Goal: Task Accomplishment & Management: Complete application form

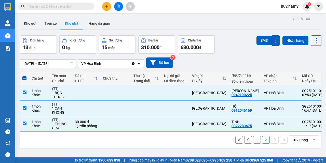
scroll to position [23, 0]
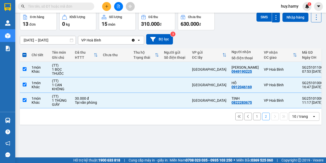
click at [107, 8] on icon "plus" at bounding box center [107, 7] width 4 height 4
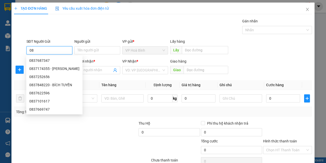
type input "0"
click at [52, 159] on div at bounding box center [82, 162] width 137 height 10
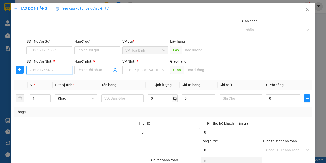
click at [40, 72] on input "SĐT Người Nhận *" at bounding box center [50, 70] width 46 height 8
click at [42, 79] on div "0837371113 - NHẤT" at bounding box center [48, 81] width 39 height 6
type input "0837371113"
type input "NHẤT"
type input "50.000"
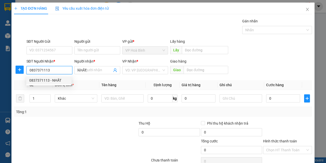
type input "50.000"
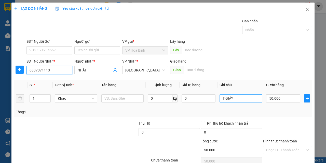
type input "0837371113"
drag, startPoint x: 235, startPoint y: 98, endPoint x: 215, endPoint y: 106, distance: 21.7
click at [215, 106] on tr "1 Khác 0 kg 0 T GIẤY 50.000" at bounding box center [163, 98] width 298 height 17
type input "1 XE + 1BOC"
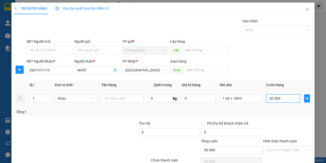
click at [273, 99] on input "50.000" at bounding box center [283, 99] width 34 height 8
type input "3"
type input "35"
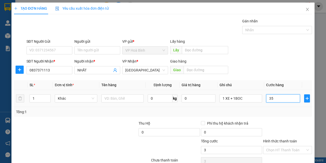
type input "35"
type input "350"
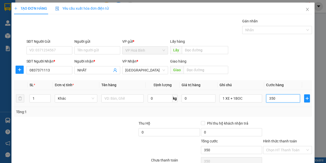
type input "3.500"
type input "35.000"
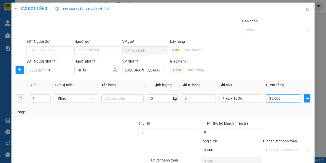
type input "35.000"
type input "350.000"
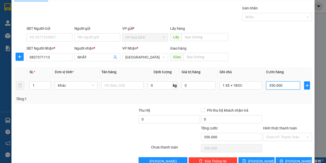
scroll to position [25, 0]
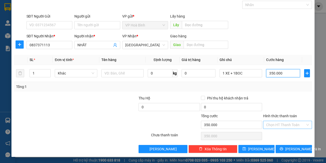
type input "350.000"
click at [277, 123] on input "Hình thức thanh toán" at bounding box center [285, 125] width 39 height 8
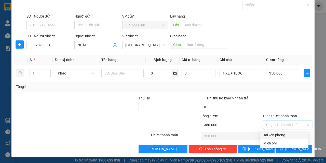
click at [278, 132] on div "Tại văn phòng" at bounding box center [285, 135] width 48 height 8
type input "0"
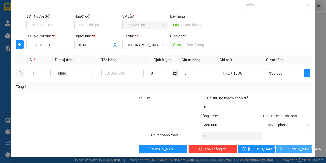
click at [282, 150] on icon "printer" at bounding box center [282, 149] width 4 height 4
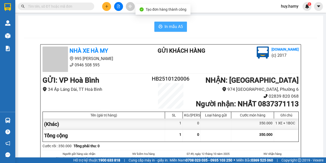
click at [173, 25] on span "In mẫu A5" at bounding box center [174, 26] width 18 height 6
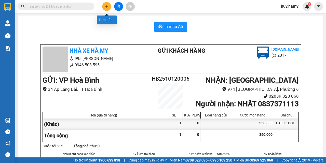
click at [105, 6] on icon "plus" at bounding box center [107, 7] width 4 height 4
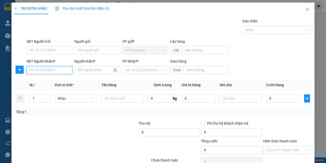
click at [37, 73] on input "SĐT Người Nhận *" at bounding box center [50, 70] width 46 height 8
click at [41, 81] on div "0933424201 - [PERSON_NAME]" at bounding box center [54, 81] width 50 height 6
type input "0933424201"
type input "TIM"
type input "40.000"
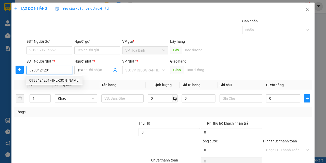
type input "40.000"
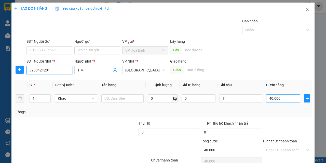
type input "0933424201"
click at [285, 100] on input "40.000" at bounding box center [283, 99] width 34 height 8
type input "4"
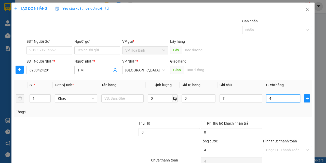
type input "40"
type input "400"
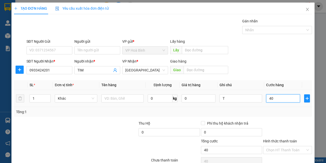
type input "400"
type input "4.000"
type input "40.000"
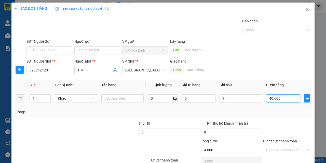
type input "40.000"
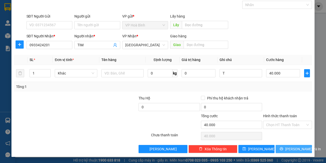
click at [285, 151] on button "[PERSON_NAME] và In" at bounding box center [294, 149] width 36 height 8
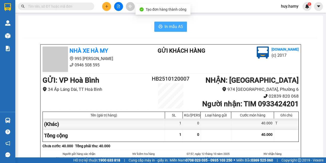
click at [156, 24] on button "In mẫu A5" at bounding box center [171, 27] width 33 height 10
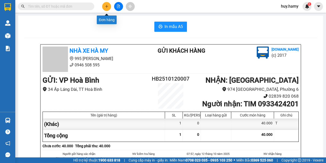
click at [105, 6] on icon "plus" at bounding box center [107, 7] width 4 height 4
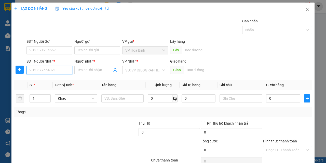
click at [44, 69] on input "SĐT Người Nhận *" at bounding box center [50, 70] width 46 height 8
type input "0945414827"
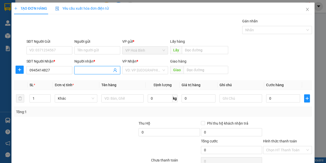
click at [94, 72] on input "Người nhận *" at bounding box center [95, 71] width 35 height 6
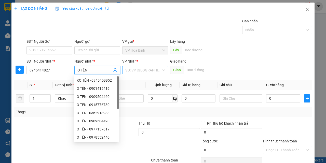
type input "O TÊN"
click at [146, 72] on input "search" at bounding box center [143, 71] width 36 height 8
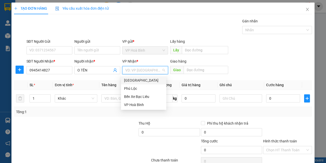
click at [130, 81] on div "[GEOGRAPHIC_DATA]" at bounding box center [143, 81] width 39 height 6
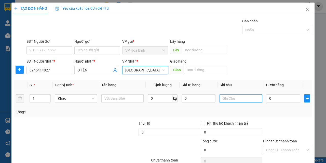
click at [235, 99] on input "text" at bounding box center [241, 99] width 43 height 8
type input "T"
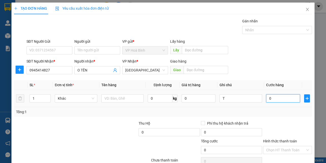
click at [275, 100] on input "0" at bounding box center [283, 99] width 34 height 8
type input "1"
type input "10"
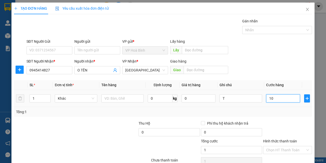
type input "10"
type input "100"
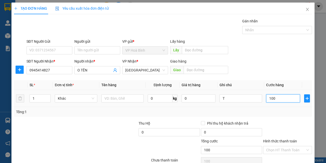
type input "1.000"
type input "10.000"
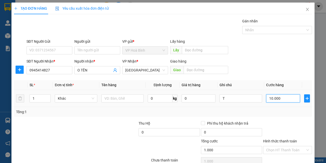
type input "10.000"
type input "100.000"
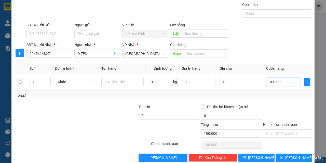
scroll to position [25, 0]
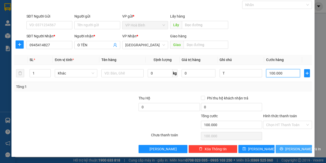
type input "100.000"
click at [289, 149] on span "[PERSON_NAME] và In" at bounding box center [304, 150] width 36 height 6
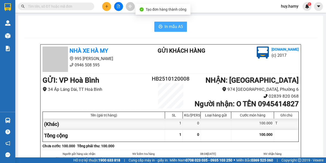
click at [170, 25] on span "In mẫu A5" at bounding box center [174, 26] width 18 height 6
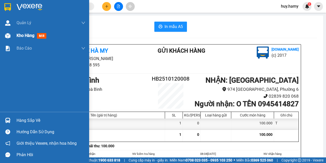
click at [26, 33] on span "Kho hàng" at bounding box center [26, 35] width 18 height 5
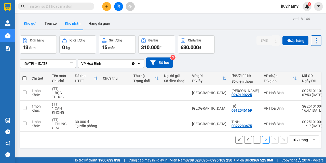
click at [33, 21] on button "Kho gửi" at bounding box center [30, 23] width 21 height 12
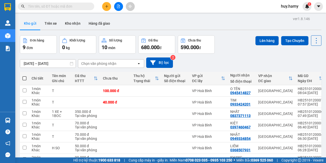
click at [25, 78] on span at bounding box center [24, 78] width 4 height 4
click at [24, 76] on input "checkbox" at bounding box center [24, 76] width 0 height 0
checkbox input "true"
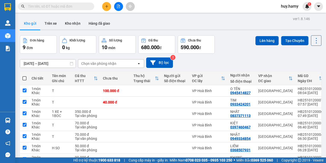
checkbox input "true"
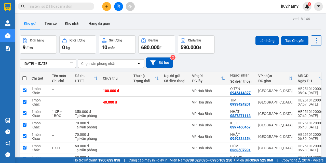
checkbox input "true"
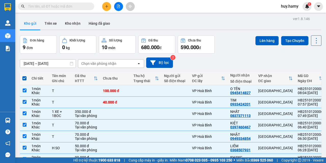
click at [256, 35] on div "Lên hàng Tạo Chuyến" at bounding box center [289, 40] width 66 height 10
click at [256, 37] on button "Lên hàng" at bounding box center [267, 40] width 23 height 9
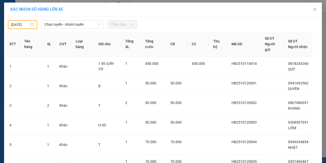
click at [31, 27] on div "[DATE]" at bounding box center [22, 25] width 23 height 6
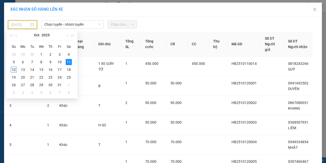
click at [15, 69] on div "12" at bounding box center [14, 70] width 6 height 6
type input "[DATE]"
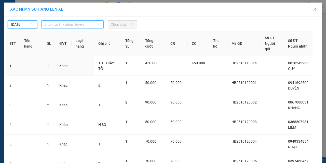
click at [93, 24] on span "Chọn tuyến - nhóm tuyến" at bounding box center [72, 25] width 56 height 8
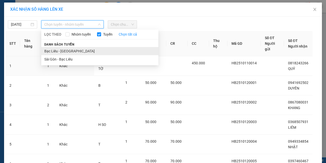
click at [84, 49] on li "Bạc Liêu - [GEOGRAPHIC_DATA]" at bounding box center [99, 51] width 117 height 8
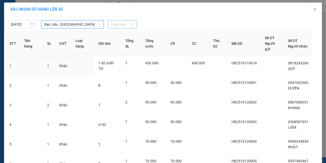
click at [118, 26] on span "Chọn chuyến" at bounding box center [122, 25] width 23 height 8
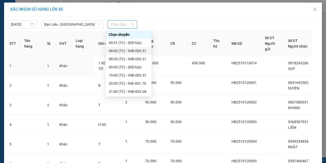
click at [124, 50] on div "08:00 (TC) - 94B-003.51" at bounding box center [129, 51] width 40 height 6
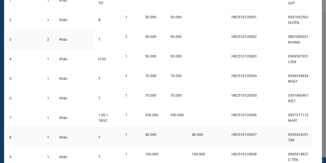
scroll to position [116, 0]
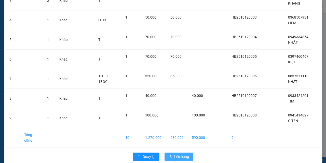
click at [180, 154] on span "Lên hàng" at bounding box center [181, 157] width 15 height 6
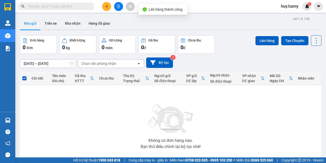
click at [106, 8] on button at bounding box center [106, 6] width 9 height 9
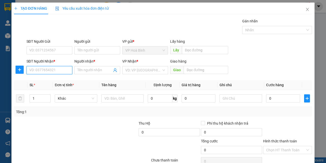
click at [39, 70] on input "SĐT Người Nhận *" at bounding box center [50, 70] width 46 height 8
type input "0838561701"
click at [36, 80] on div "0838561701 - KHOA" at bounding box center [48, 81] width 39 height 6
type input "KHOA"
type input "50.000"
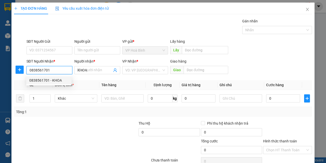
type input "50.000"
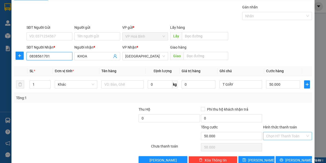
scroll to position [25, 0]
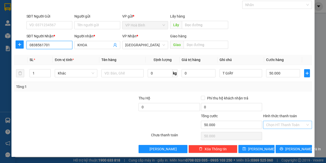
type input "0838561701"
click at [274, 122] on input "Hình thức thanh toán" at bounding box center [285, 125] width 39 height 8
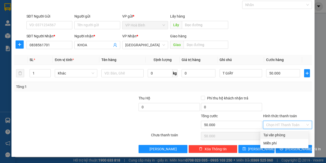
click at [275, 133] on div "Tại văn phòng" at bounding box center [285, 136] width 42 height 6
type input "0"
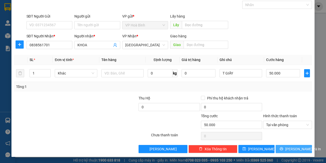
click at [281, 147] on icon "printer" at bounding box center [282, 149] width 4 height 4
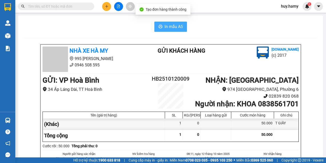
click at [165, 27] on span "In mẫu A5" at bounding box center [174, 26] width 18 height 6
click at [174, 28] on span "In mẫu A5" at bounding box center [174, 26] width 18 height 6
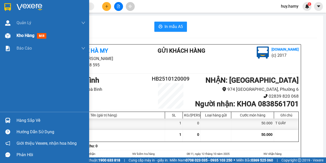
click at [19, 37] on span "Kho hàng" at bounding box center [26, 35] width 18 height 5
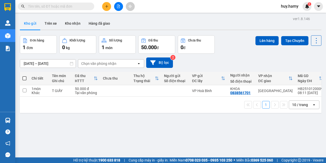
click at [117, 106] on div "1 10 / trang open" at bounding box center [171, 105] width 298 height 9
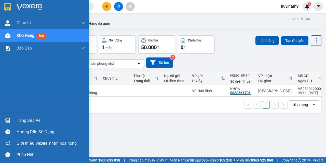
click at [20, 121] on div "Hàng sắp về" at bounding box center [51, 121] width 69 height 8
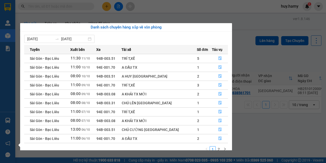
click at [253, 60] on section "Kết quả tìm kiếm ( 0 ) Bộ lọc No Data huy.hamy 1 Quản Lý Quản lý khách hàng mới…" at bounding box center [163, 81] width 326 height 163
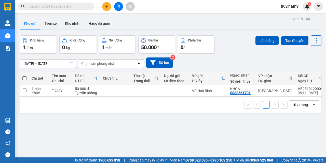
click at [25, 78] on span at bounding box center [24, 78] width 4 height 4
click at [24, 76] on input "checkbox" at bounding box center [24, 76] width 0 height 0
checkbox input "true"
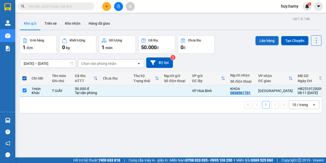
click at [256, 40] on button "Lên hàng" at bounding box center [267, 40] width 23 height 9
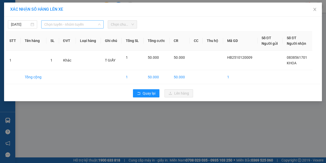
click at [70, 24] on span "Chọn tuyến - nhóm tuyến" at bounding box center [72, 25] width 56 height 8
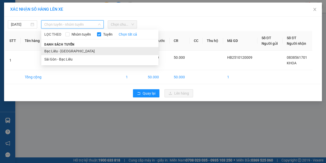
click at [63, 47] on li "Bạc Liêu - [GEOGRAPHIC_DATA]" at bounding box center [99, 51] width 117 height 8
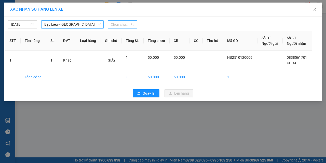
click at [123, 23] on span "Chọn chuyến" at bounding box center [122, 25] width 23 height 8
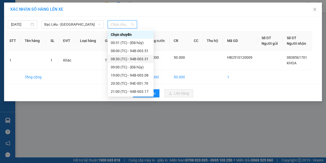
click at [140, 61] on div "08:30 (TC) - 94B-003.31" at bounding box center [131, 59] width 40 height 6
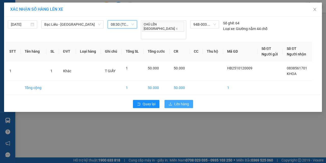
click at [173, 100] on button "Lên hàng" at bounding box center [179, 104] width 29 height 8
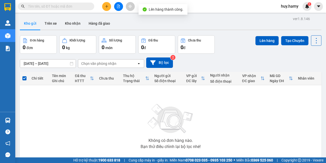
click at [19, 122] on div "ver 1.8.146 Kho gửi Trên xe Kho nhận Hàng đã giao Đơn hàng 0 đơn Khối lượng 0 k…" at bounding box center [171, 99] width 306 height 168
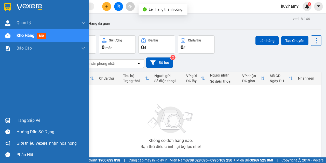
click at [37, 119] on div "Hàng sắp về" at bounding box center [51, 121] width 69 height 8
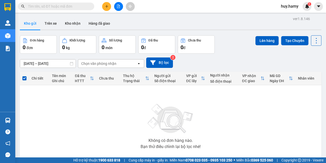
click at [261, 54] on section "Kết quả tìm kiếm ( 0 ) Bộ lọc No Data huy.hamy 1 Quản Lý Quản lý khách hàng mới…" at bounding box center [163, 81] width 326 height 163
click at [71, 26] on button "Kho nhận" at bounding box center [73, 23] width 24 height 12
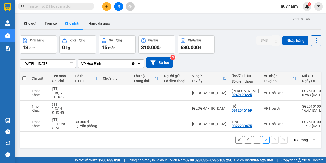
click at [71, 26] on button "Kho nhận" at bounding box center [73, 23] width 24 height 12
click at [256, 144] on button "1" at bounding box center [257, 140] width 8 height 8
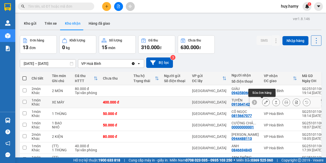
click at [263, 105] on button at bounding box center [266, 102] width 7 height 9
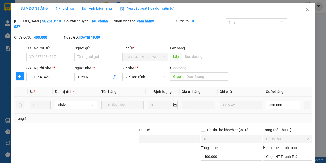
type input "0913641427"
type input "TUYỀN"
type input "0"
type input "400.000"
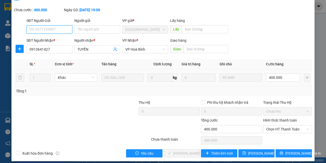
scroll to position [32, 0]
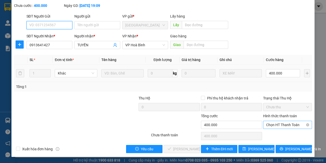
click at [279, 126] on span "Chọn HT Thanh Toán" at bounding box center [287, 125] width 43 height 8
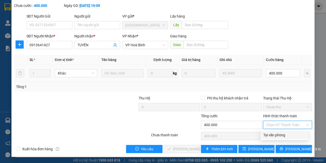
click at [275, 134] on div "Tại văn phòng" at bounding box center [285, 136] width 42 height 6
type input "0"
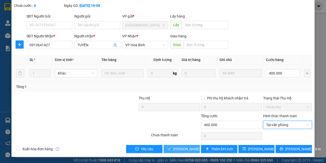
click at [168, 151] on icon "check" at bounding box center [170, 149] width 4 height 4
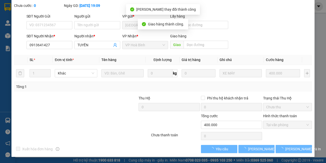
scroll to position [0, 0]
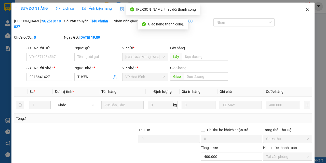
click at [307, 9] on span "Close" at bounding box center [308, 10] width 14 height 14
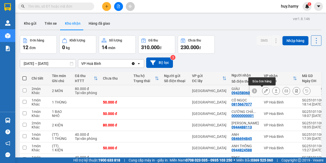
click at [263, 89] on button at bounding box center [266, 91] width 7 height 9
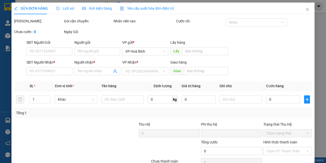
type input "0943580603"
type input "GIÀU"
type input "0"
type input "80.000"
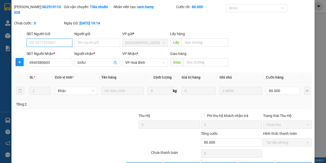
scroll to position [25, 0]
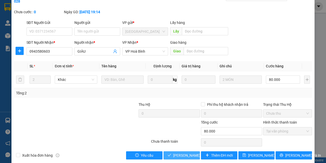
click at [186, 154] on span "[PERSON_NAME] và Giao hàng" at bounding box center [197, 156] width 49 height 6
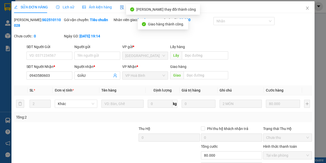
scroll to position [0, 0]
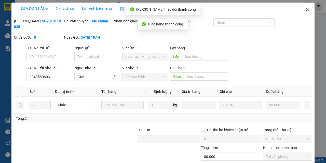
click at [306, 8] on icon "close" at bounding box center [308, 9] width 4 height 4
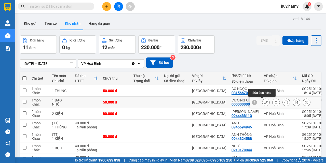
click at [264, 103] on icon at bounding box center [266, 103] width 4 height 4
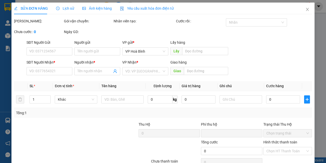
type input "00000000001"
type input "CƯỜNG CHẢ LỤA"
type input "0"
type input "50.000"
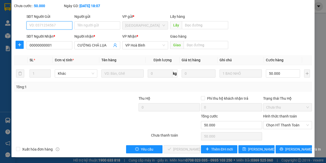
scroll to position [32, 0]
click at [297, 123] on span "Chọn HT Thanh Toán" at bounding box center [287, 125] width 43 height 8
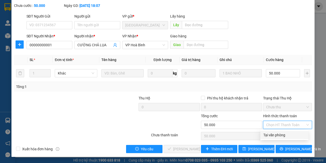
click at [271, 135] on div "Tại văn phòng" at bounding box center [285, 136] width 42 height 6
type input "0"
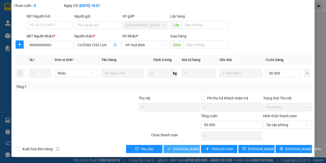
click at [184, 149] on span "[PERSON_NAME] và Giao hàng" at bounding box center [197, 150] width 49 height 6
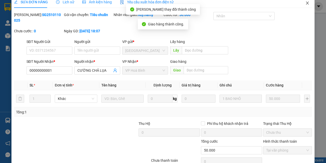
scroll to position [0, 0]
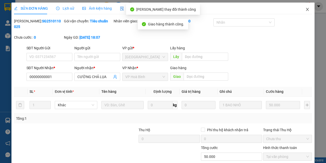
click at [305, 7] on span "Close" at bounding box center [308, 10] width 14 height 14
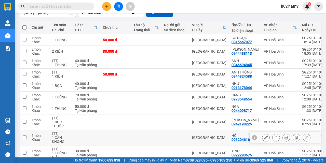
scroll to position [76, 0]
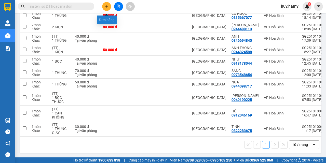
click at [107, 8] on icon "plus" at bounding box center [107, 7] width 4 height 4
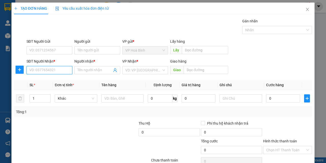
click at [37, 70] on input "SĐT Người Nhận *" at bounding box center [50, 70] width 46 height 8
click at [37, 79] on div "0987474067 - [PERSON_NAME]" at bounding box center [54, 81] width 50 height 6
type input "0987474067"
type input "NAM"
type input "40.000"
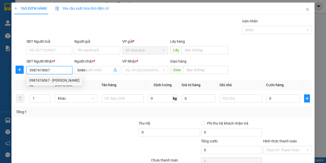
type input "40.000"
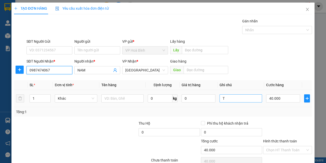
type input "0987474067"
drag, startPoint x: 227, startPoint y: 99, endPoint x: 222, endPoint y: 101, distance: 5.6
click at [222, 101] on input "T" at bounding box center [241, 99] width 43 height 8
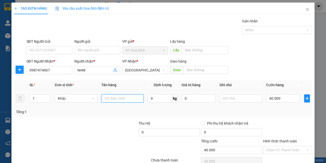
click at [117, 101] on input "text" at bounding box center [122, 99] width 43 height 8
type input "TT"
click at [235, 95] on input "text" at bounding box center [241, 99] width 43 height 8
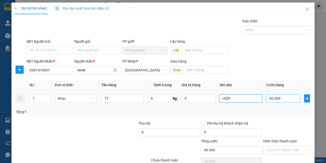
type input "HỘP"
click at [272, 102] on input "40.000" at bounding box center [283, 99] width 34 height 8
type input "3"
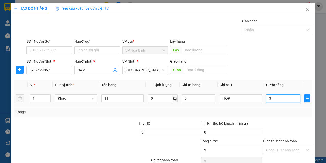
type input "30"
type input "300"
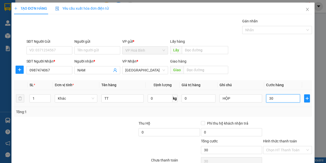
type input "300"
type input "3.000"
type input "30.000"
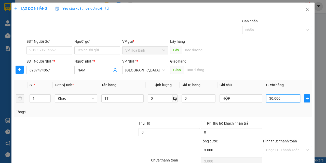
type input "30.000"
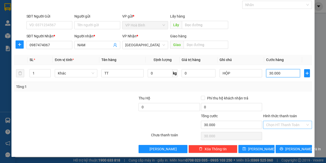
type input "30.000"
click at [283, 122] on input "Hình thức thanh toán" at bounding box center [285, 125] width 39 height 8
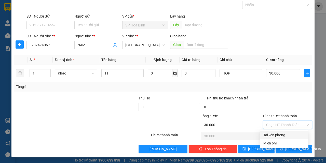
click at [280, 136] on div "Tại văn phòng" at bounding box center [285, 136] width 42 height 6
type input "0"
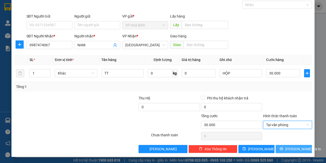
click at [290, 148] on span "[PERSON_NAME] và In" at bounding box center [304, 150] width 36 height 6
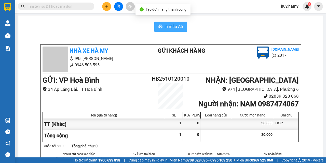
click at [170, 28] on span "In mẫu A5" at bounding box center [174, 26] width 18 height 6
